Goal: Transaction & Acquisition: Download file/media

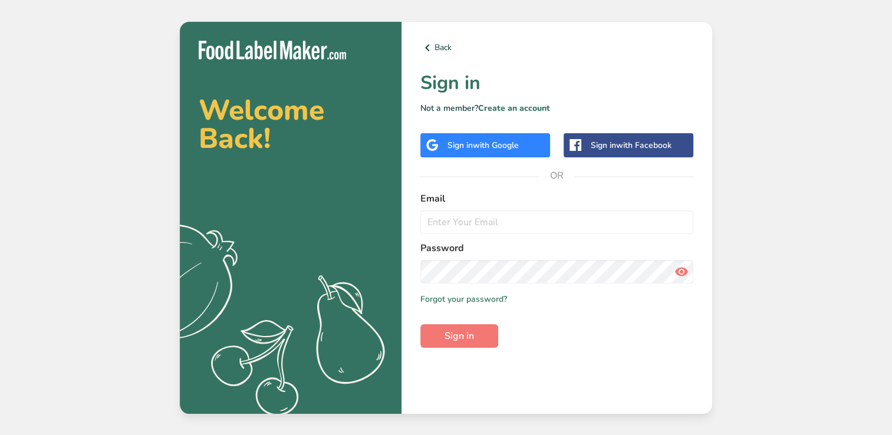
click at [464, 133] on div "Sign in with Google" at bounding box center [485, 145] width 130 height 24
click at [461, 151] on div "Sign in with Google" at bounding box center [482, 145] width 71 height 12
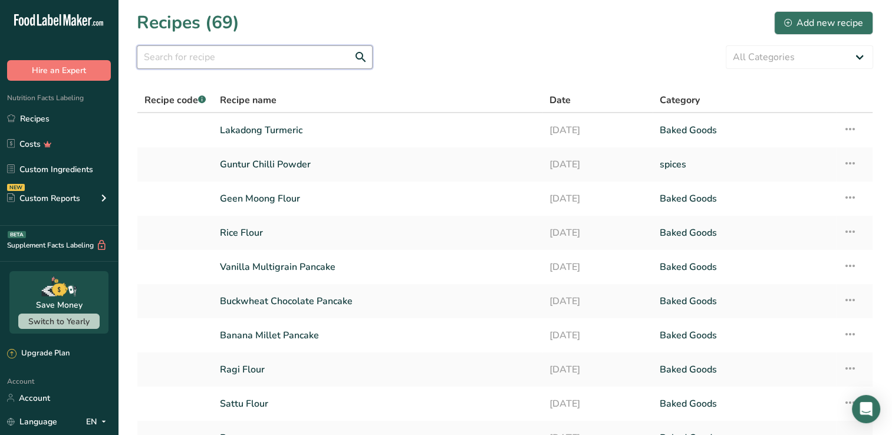
click at [251, 57] on input "text" at bounding box center [255, 57] width 236 height 24
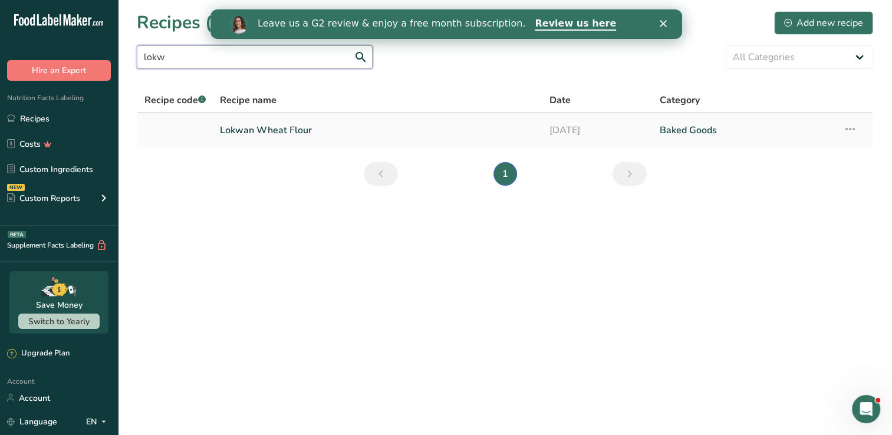
type input "lokw"
click at [282, 136] on link "Lokwan Wheat Flour" at bounding box center [377, 130] width 315 height 25
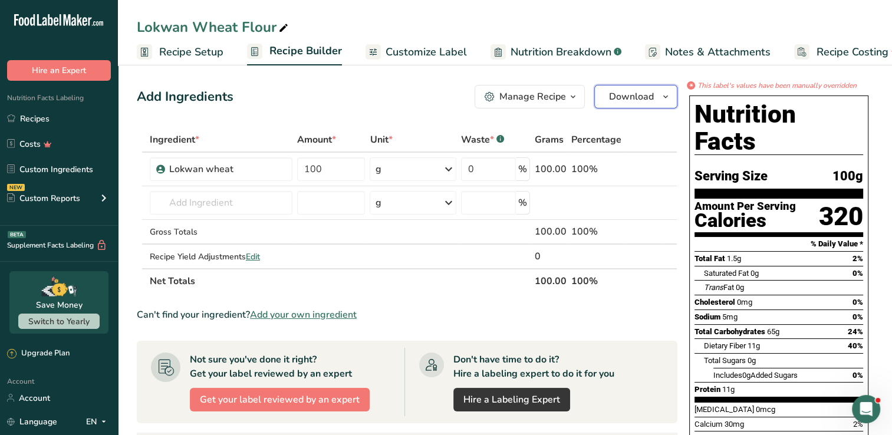
click at [671, 94] on span "button" at bounding box center [665, 97] width 14 height 14
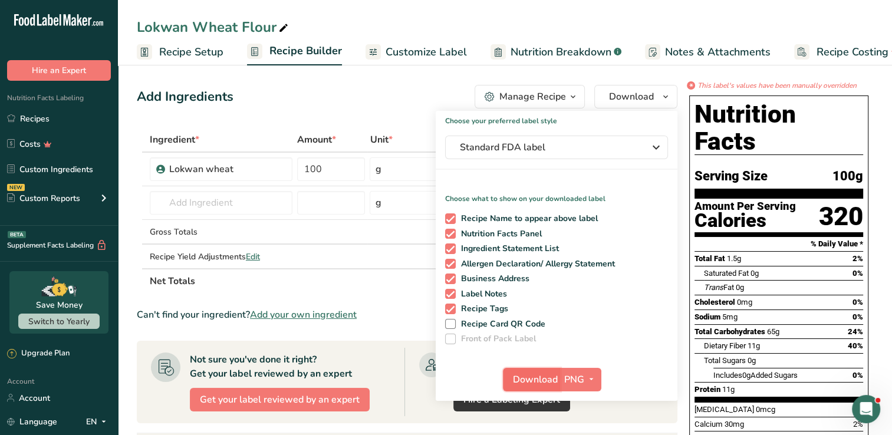
click at [539, 384] on span "Download" at bounding box center [535, 380] width 45 height 14
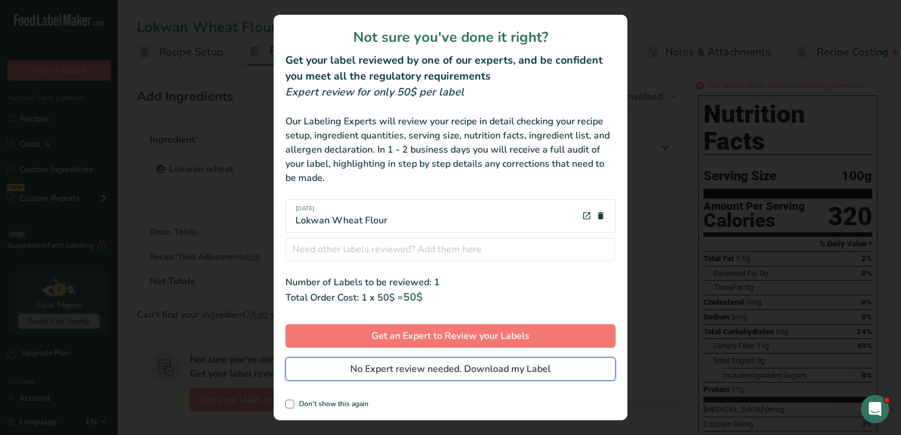
click at [487, 374] on span "No Expert review needed. Download my Label" at bounding box center [450, 369] width 200 height 14
